Goal: Use online tool/utility: Utilize a website feature to perform a specific function

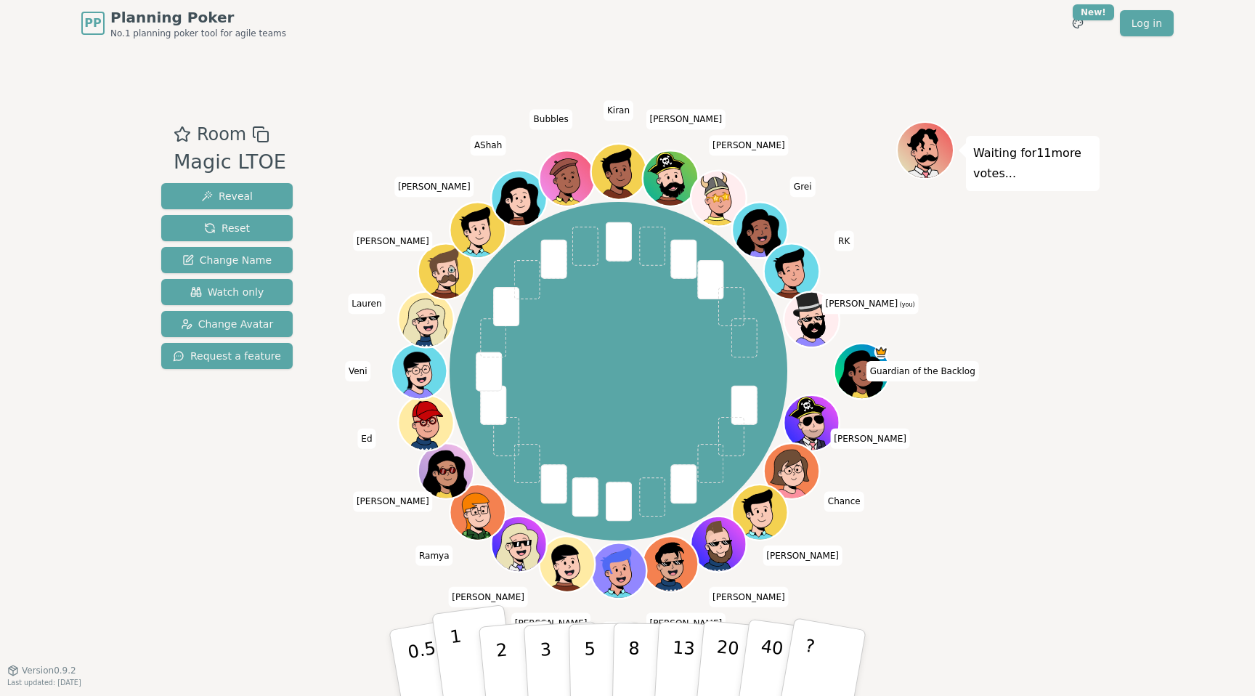
click at [466, 667] on button "1" at bounding box center [474, 663] width 86 height 118
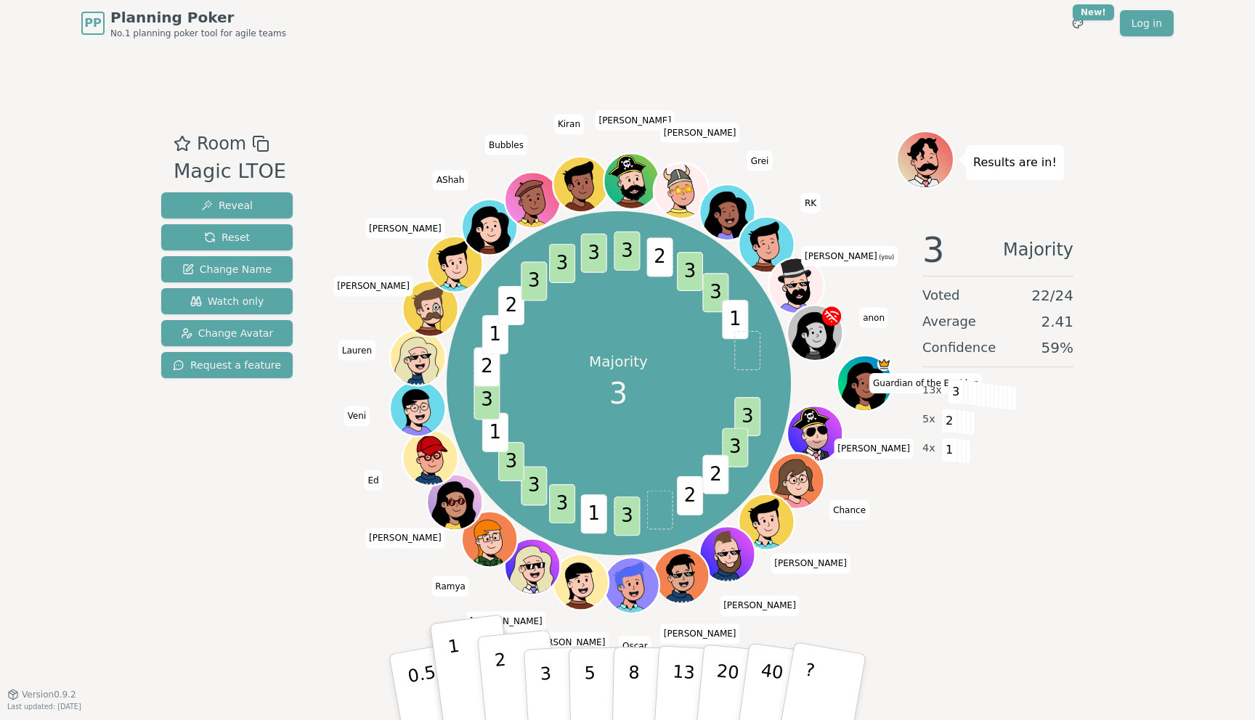
click at [510, 666] on button "2" at bounding box center [518, 687] width 83 height 115
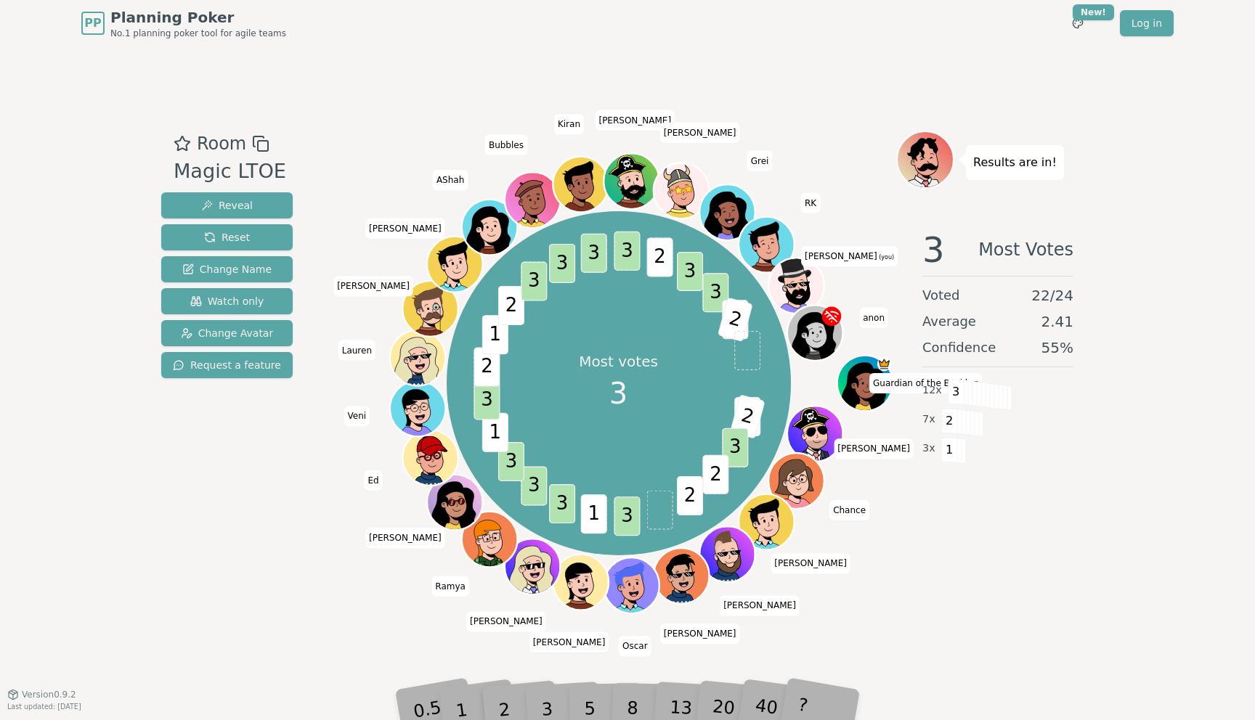
click at [373, 171] on div "Most votes 3 3 2 3 2 2 3 1 3 3 3 1 3 2 1 2 3 3 3 3 2 3 3 1 2 Guardian of the Ba…" at bounding box center [617, 383] width 555 height 453
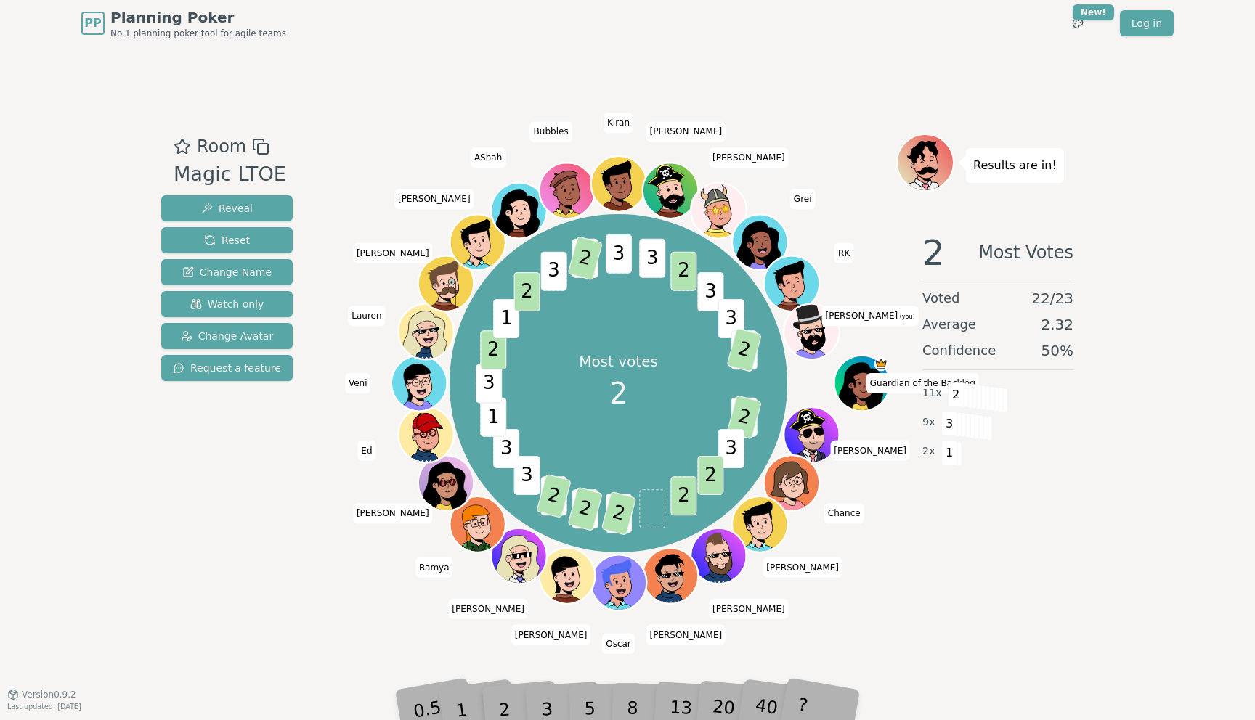
click at [479, 695] on div "PP Planning Poker No.1 planning poker tool for agile teams Toggle theme New! Lo…" at bounding box center [627, 360] width 1255 height 720
click at [481, 695] on div "PP Planning Poker No.1 planning poker tool for agile teams Toggle theme New! Lo…" at bounding box center [627, 360] width 1255 height 720
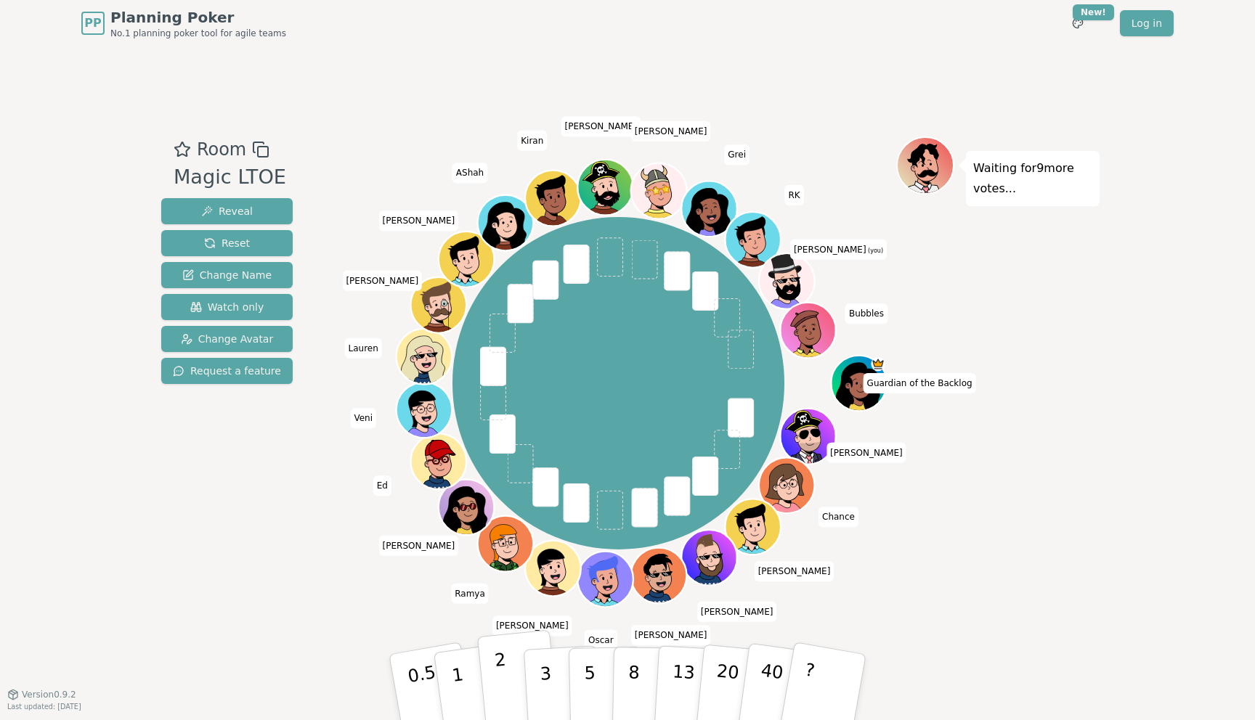
click at [491, 686] on button "2" at bounding box center [518, 687] width 83 height 115
click at [536, 677] on button "3" at bounding box center [562, 687] width 79 height 113
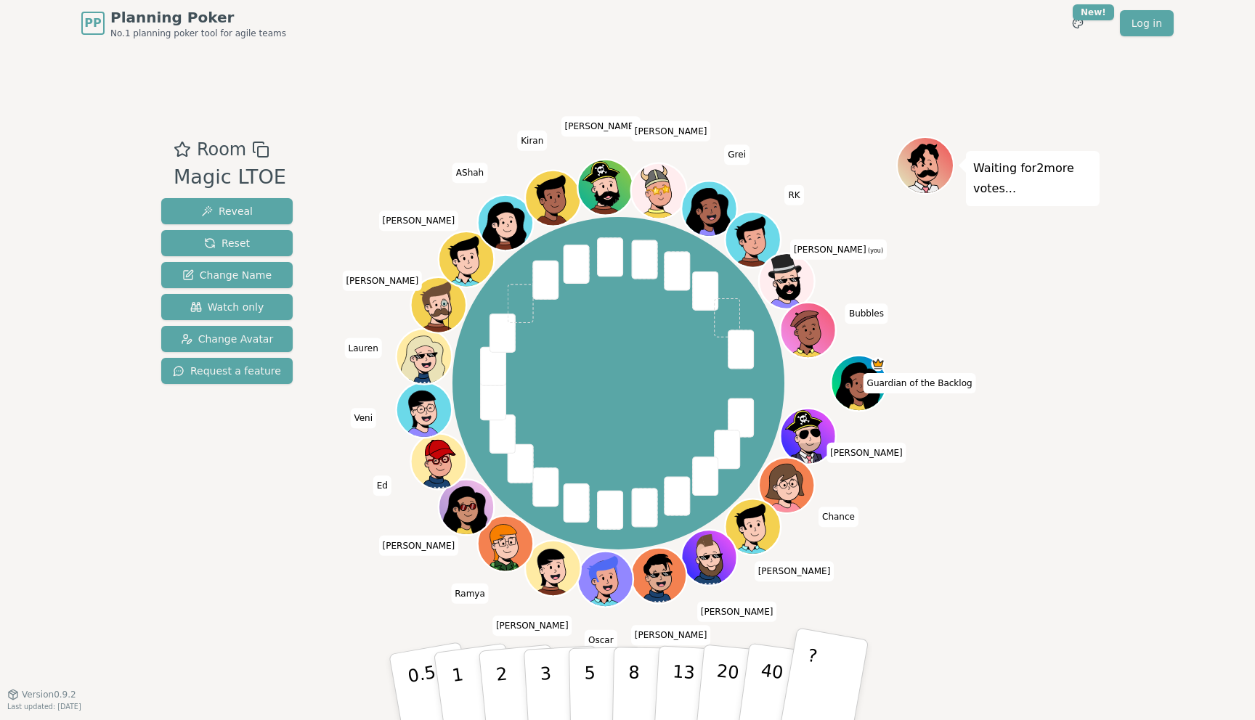
click at [834, 678] on button "?" at bounding box center [823, 687] width 91 height 120
